Goal: Information Seeking & Learning: Learn about a topic

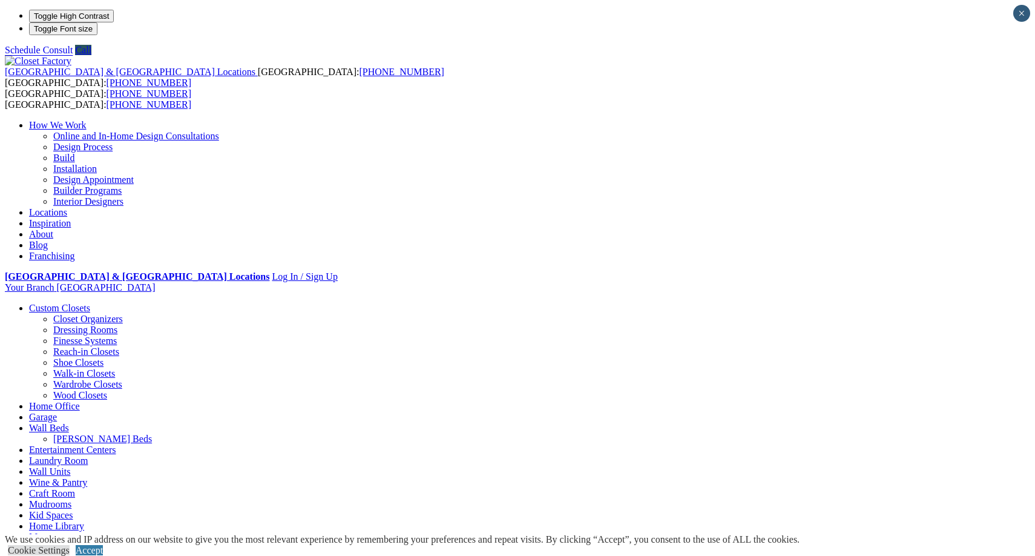
click at [71, 499] on link "Mudrooms" at bounding box center [50, 504] width 42 height 10
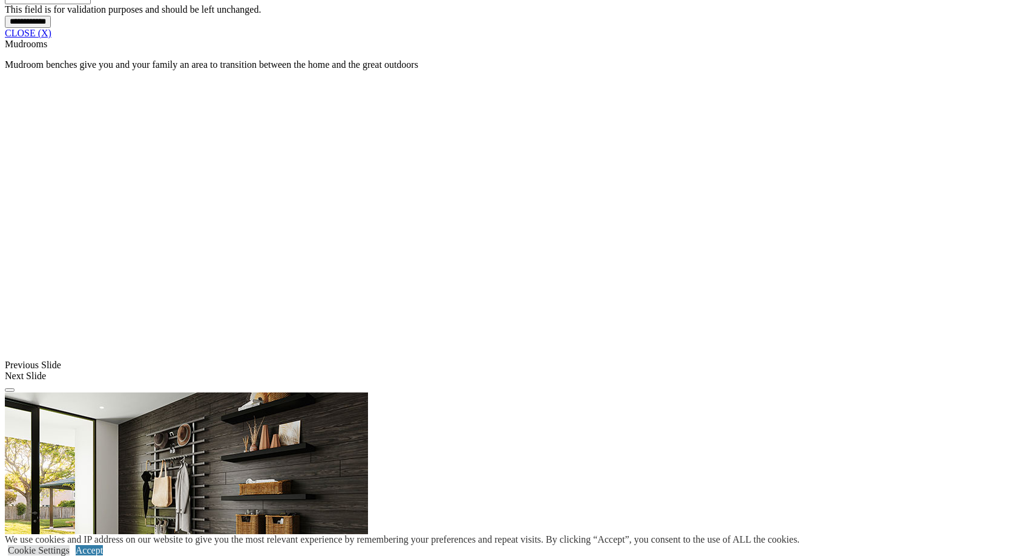
scroll to position [1081, 0]
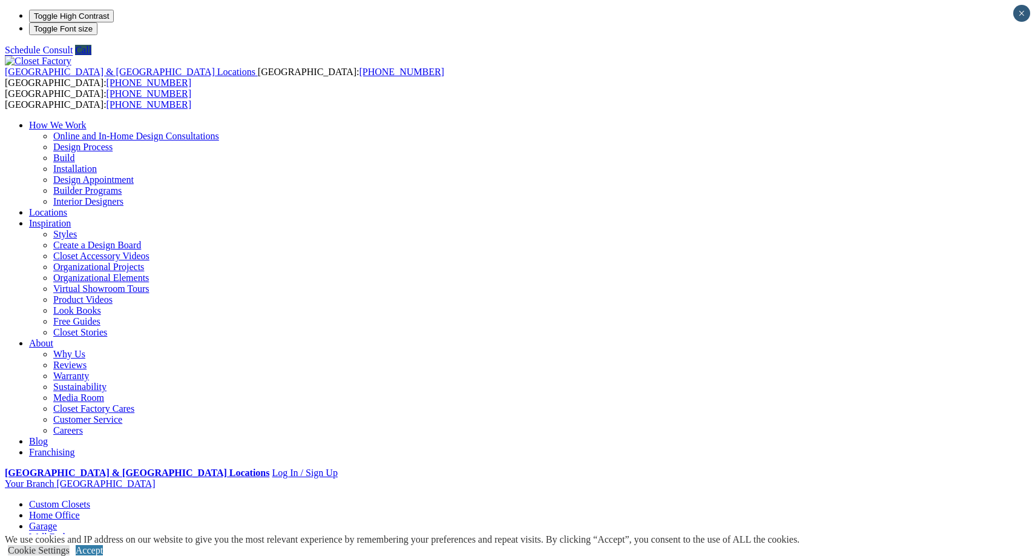
click at [116, 542] on link "Entertainment Centers" at bounding box center [72, 547] width 87 height 10
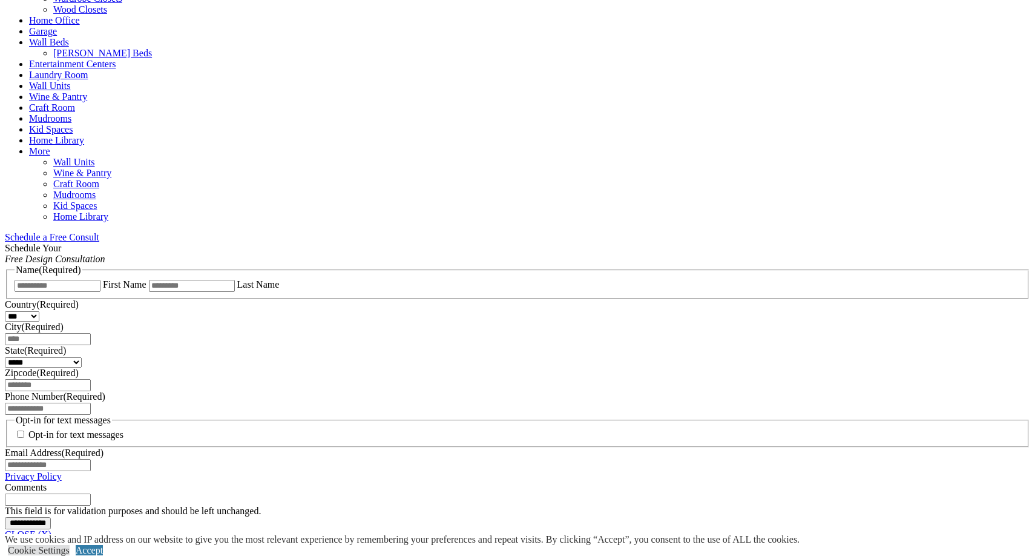
scroll to position [583, 0]
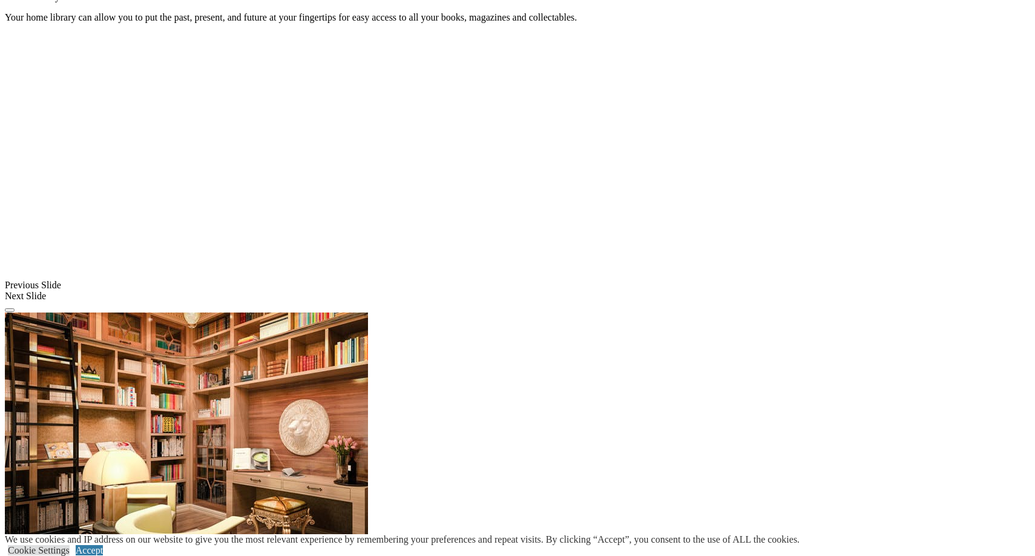
scroll to position [1044, 0]
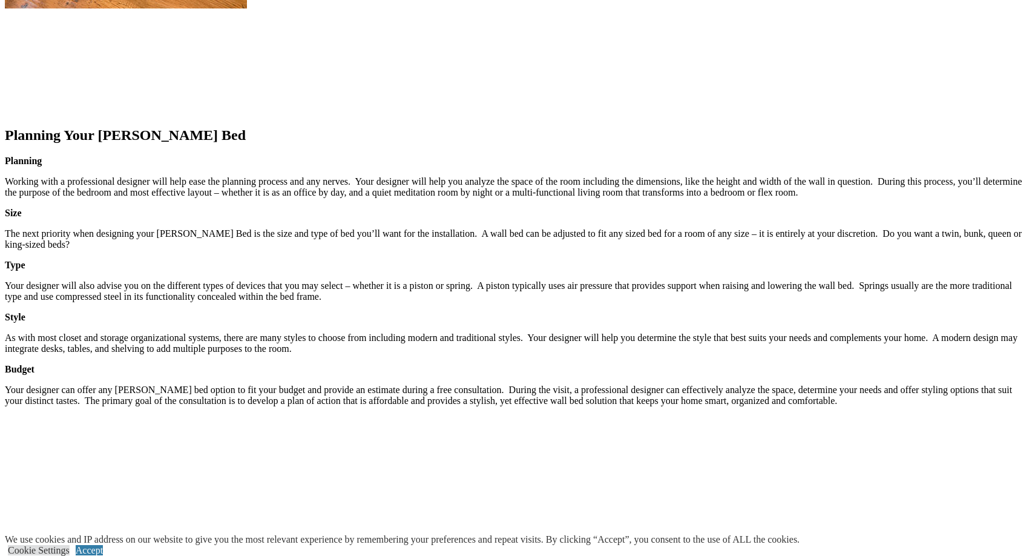
scroll to position [1862, 0]
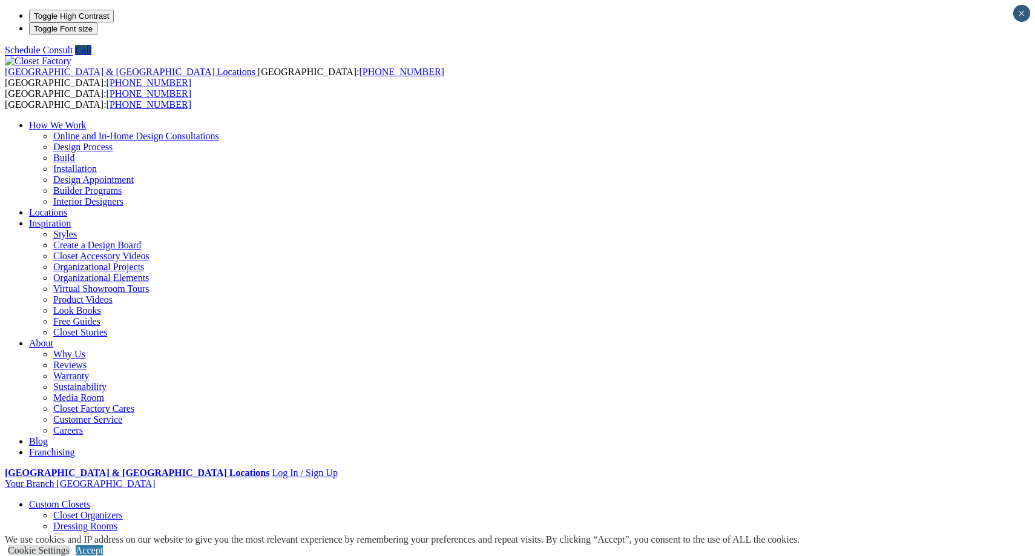
click at [70, 531] on link "Finesse Systems" at bounding box center [85, 536] width 64 height 10
click at [97, 510] on link "Closet Organizers" at bounding box center [88, 515] width 70 height 10
click at [73, 553] on link "Shoe Closets" at bounding box center [78, 558] width 50 height 10
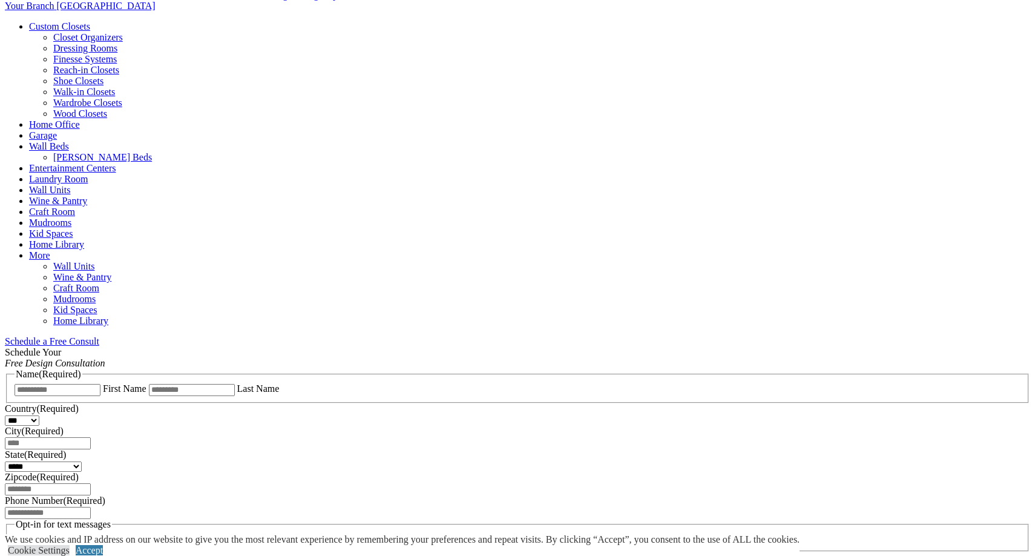
scroll to position [479, 0]
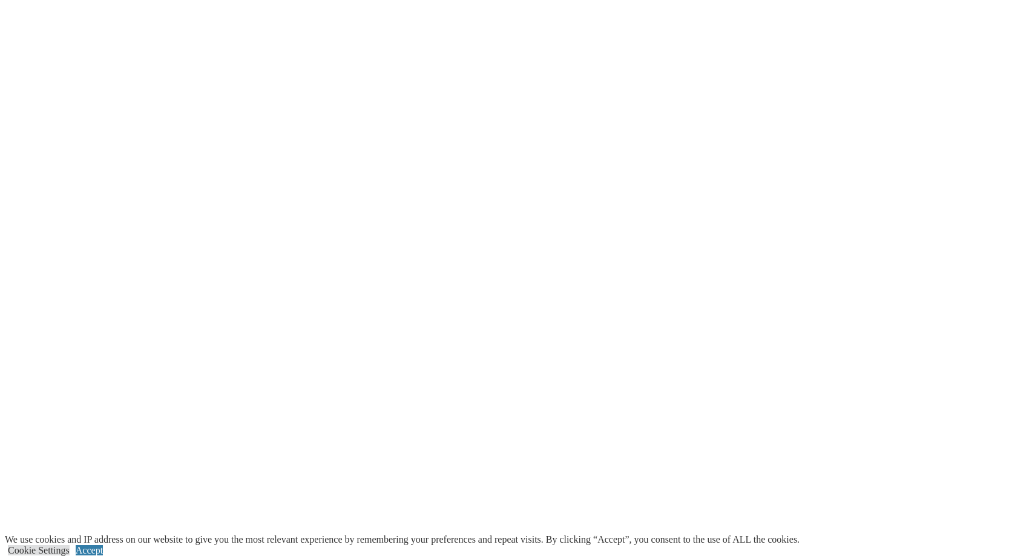
scroll to position [2279, 0]
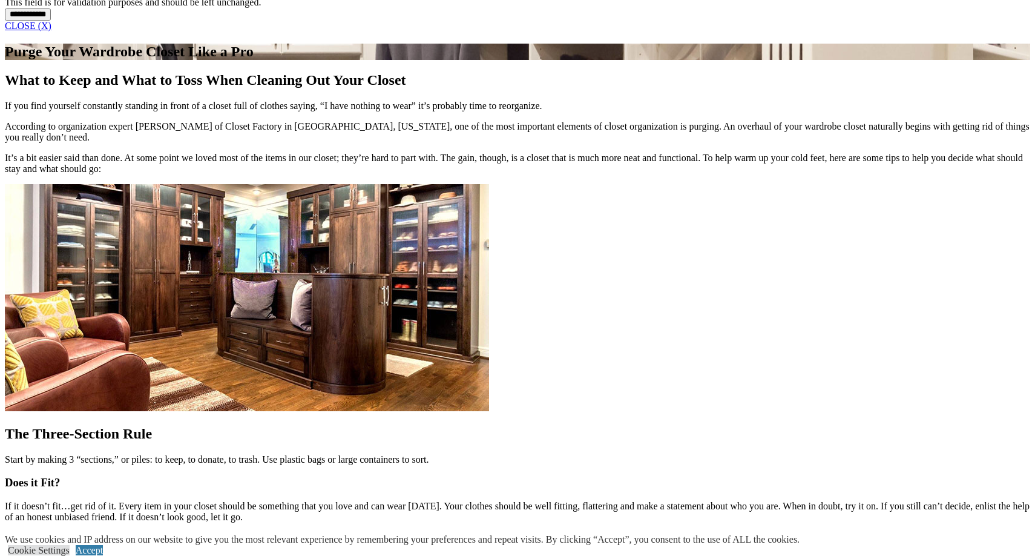
scroll to position [1052, 0]
